Goal: Task Accomplishment & Management: Complete application form

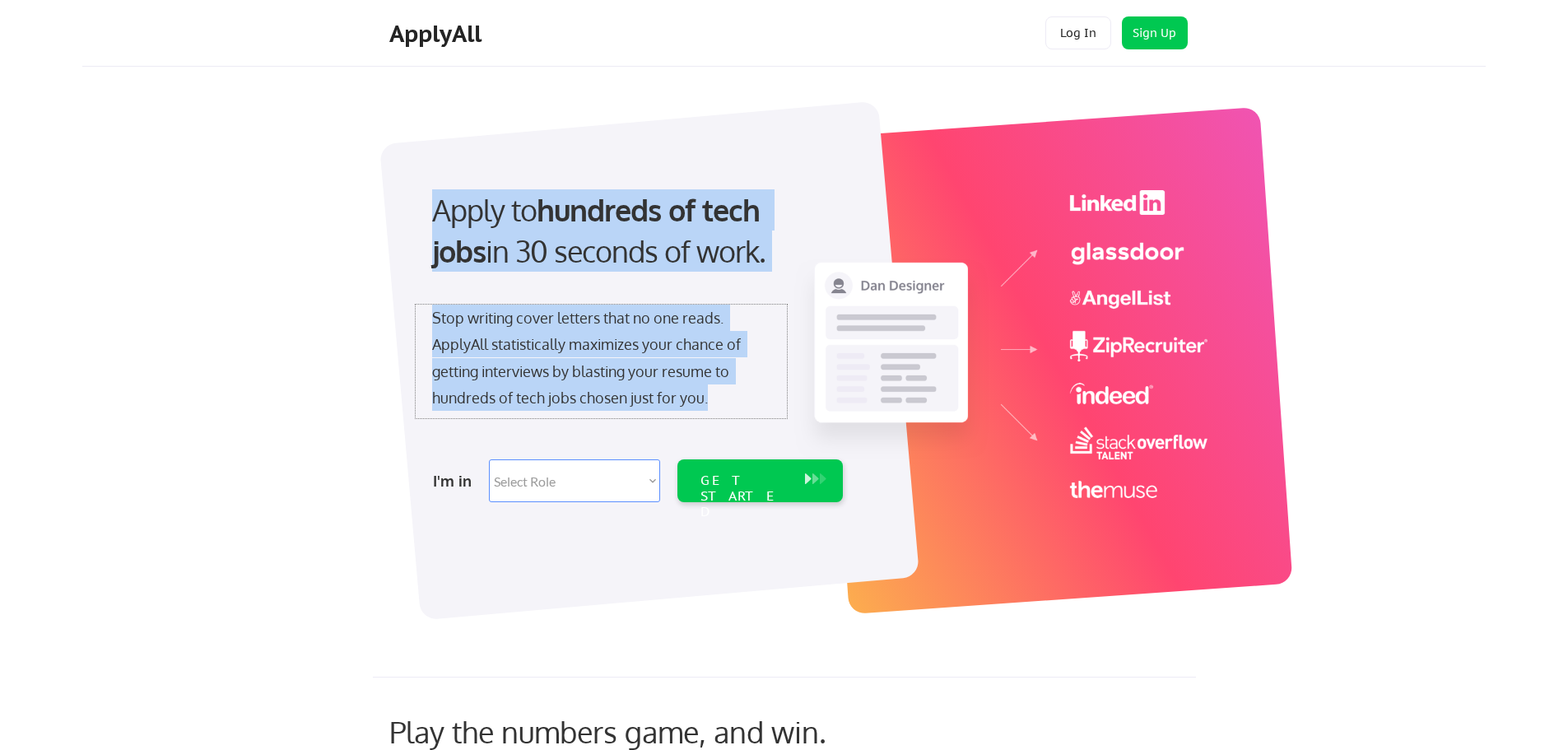
drag, startPoint x: 741, startPoint y: 406, endPoint x: 320, endPoint y: 215, distance: 462.3
click at [320, 215] on div "Apply to hundreds of tech jobs in 30 seconds of work. Stop writing cover letter…" at bounding box center [810, 351] width 1351 height 545
copy div "Apply to hundreds of tech jobs in 30 seconds of work. Stop writing cover letter…"
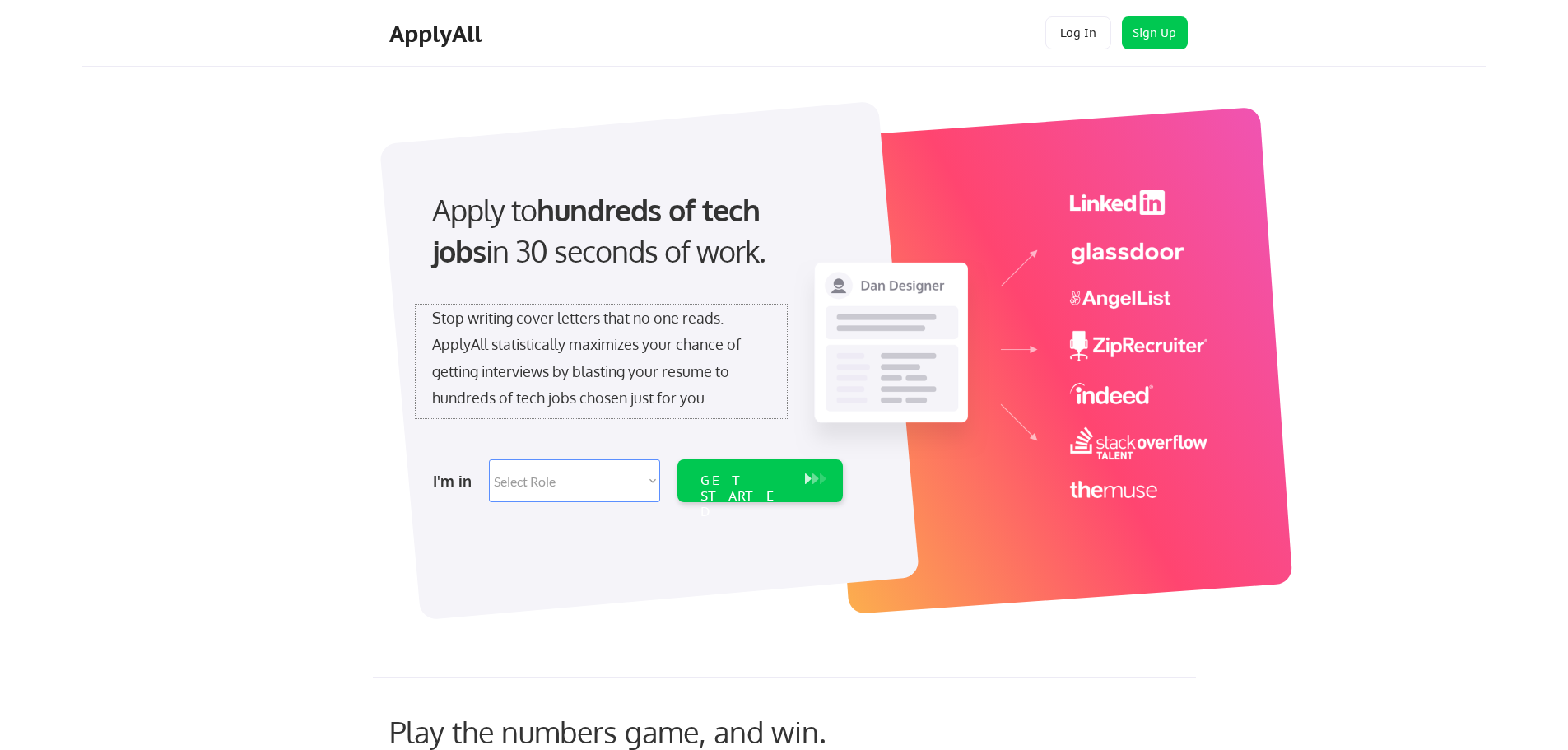
click at [231, 359] on div "Apply to hundreds of tech jobs in 30 seconds of work. Stop writing cover letter…" at bounding box center [810, 351] width 1351 height 545
click at [563, 488] on select "Select Role Software Engineering Product Management Customer Success Sales UI/U…" at bounding box center [574, 480] width 171 height 43
select select ""product""
click at [489, 459] on select "Select Role Software Engineering Product Management Customer Success Sales UI/U…" at bounding box center [574, 480] width 171 height 43
select select ""product""
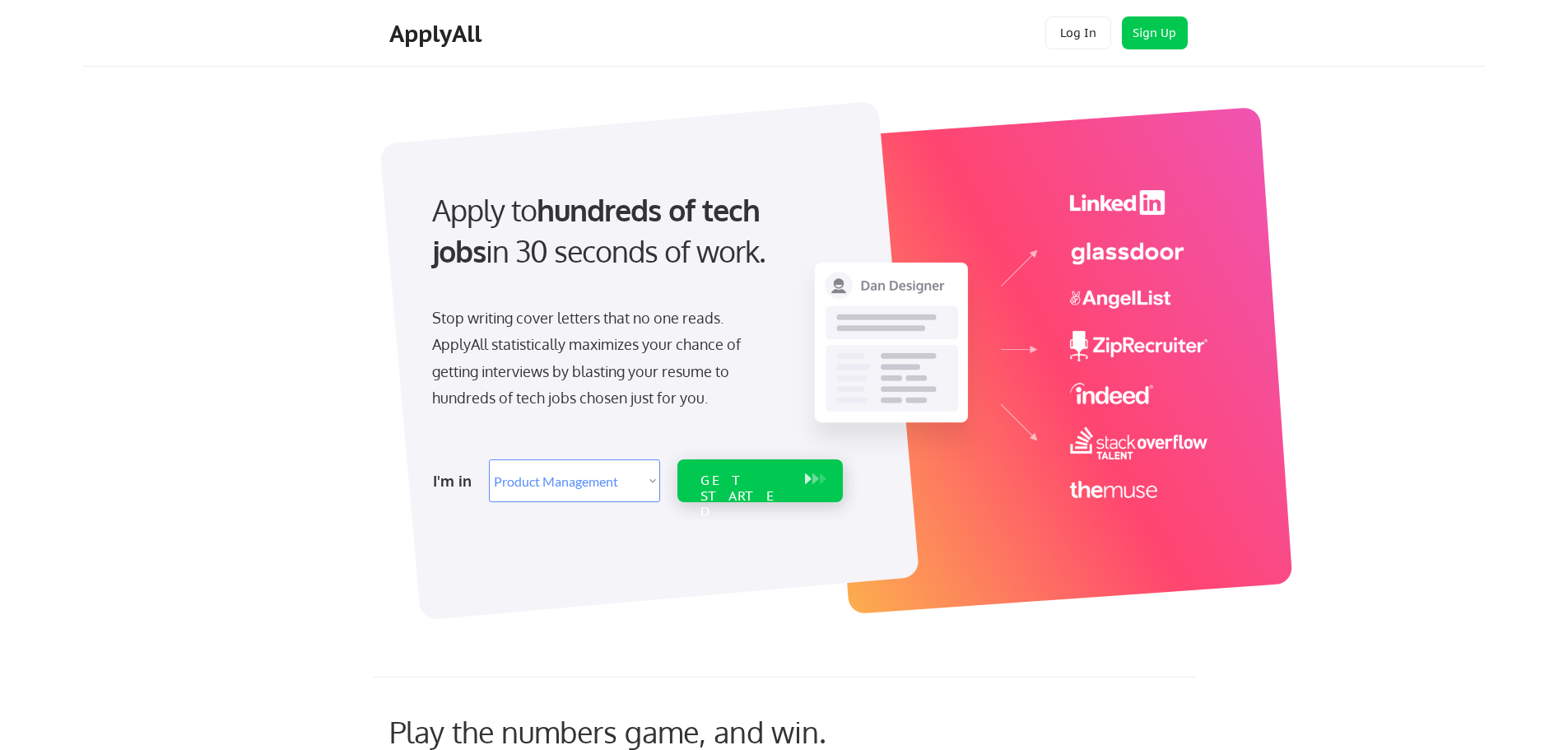
click at [764, 476] on div "GET STARTED" at bounding box center [744, 496] width 88 height 48
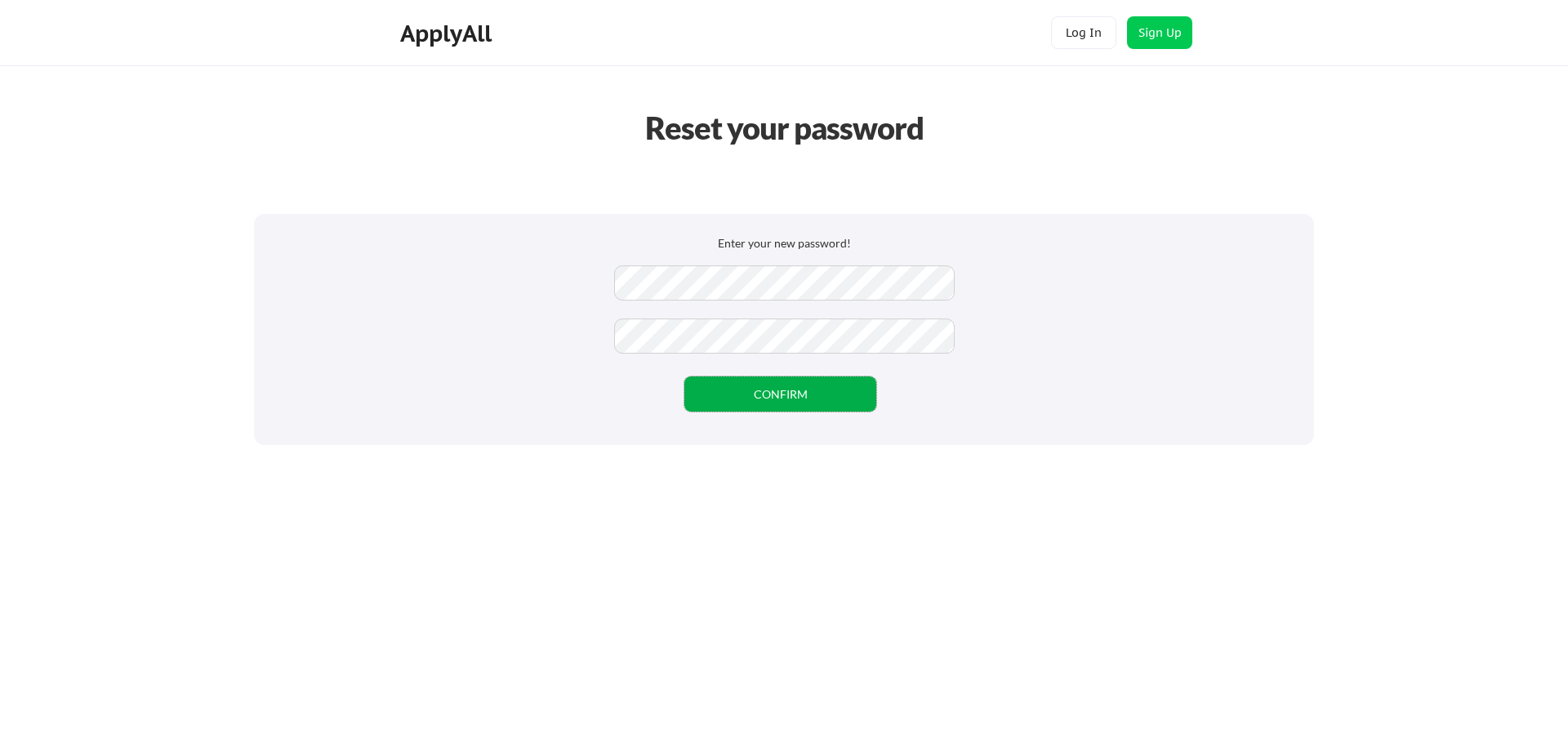
click at [765, 387] on button "CONFIRM" at bounding box center [780, 394] width 192 height 35
click at [836, 390] on button "CONFIRM" at bounding box center [780, 394] width 192 height 35
drag, startPoint x: 815, startPoint y: 407, endPoint x: 820, endPoint y: 398, distance: 10.3
click at [818, 405] on button "CONFIRM" at bounding box center [780, 394] width 192 height 35
click at [764, 392] on button "CONFIRM" at bounding box center [780, 394] width 192 height 35
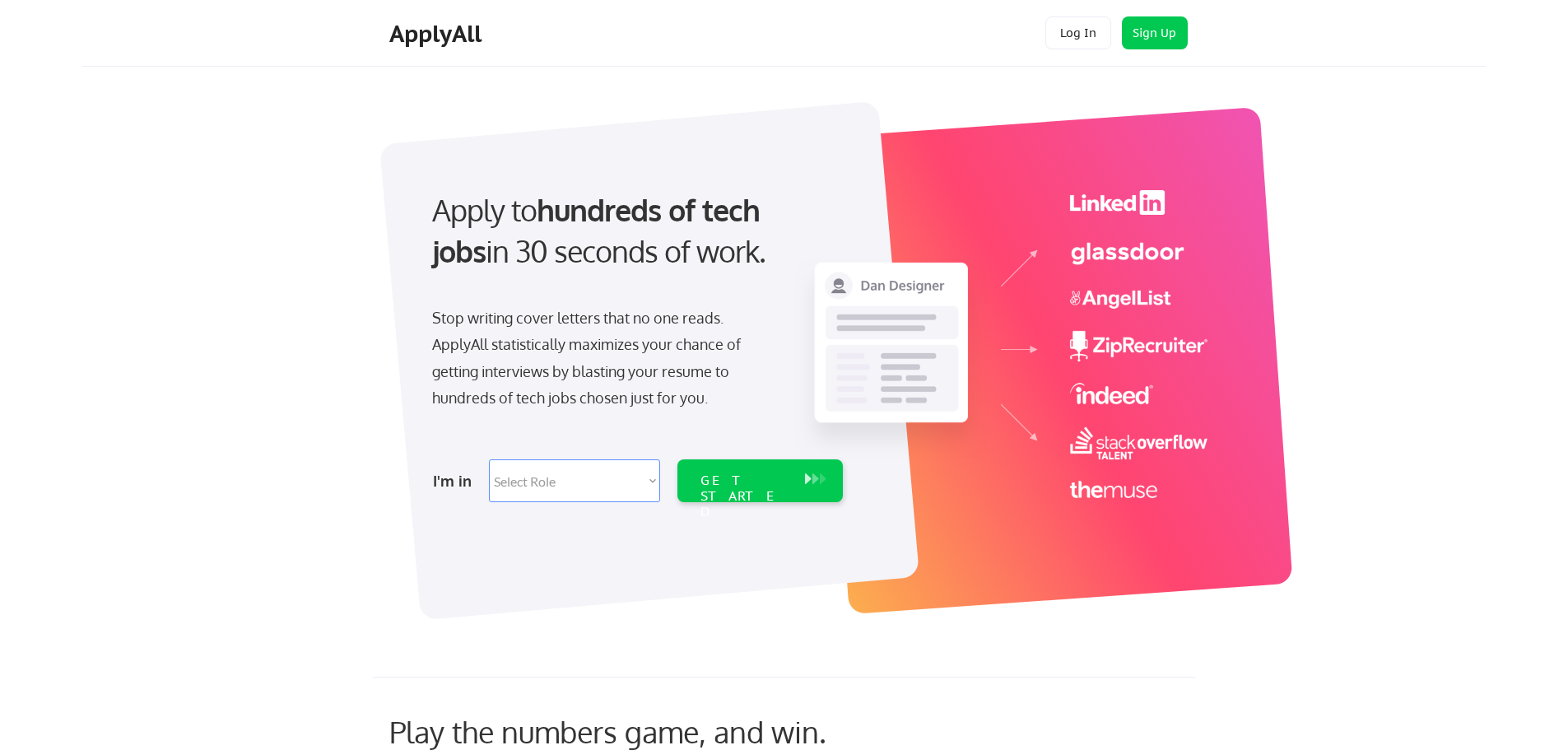
select select ""product""
